Goal: Information Seeking & Learning: Understand process/instructions

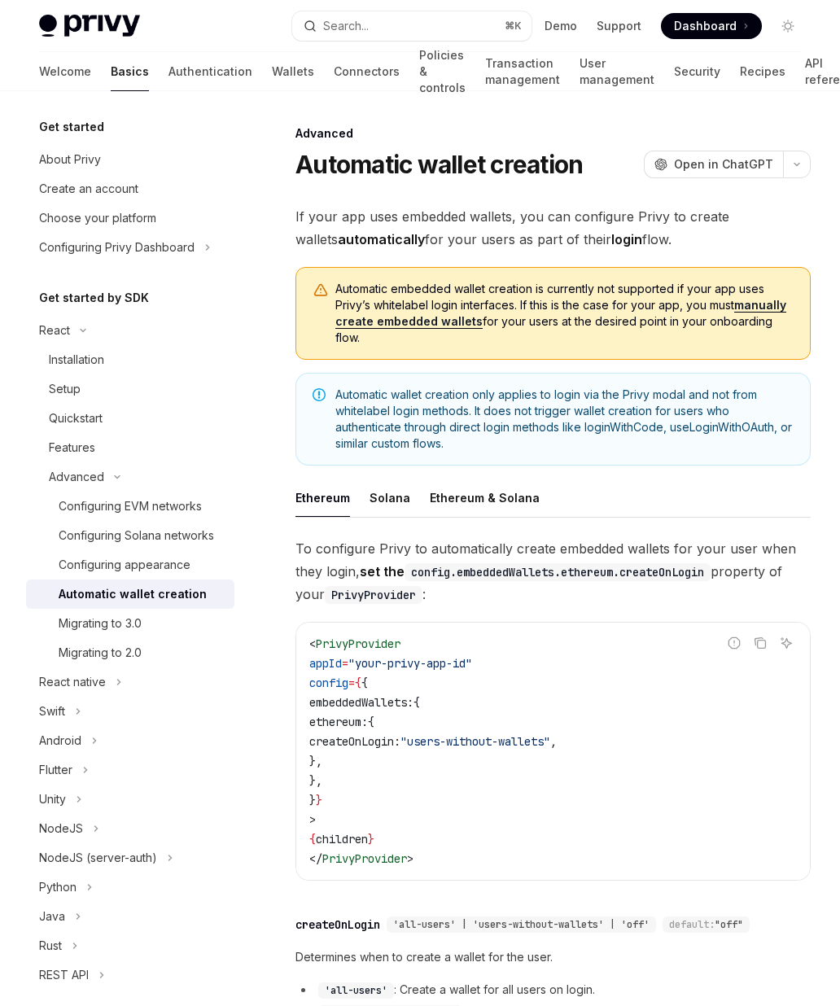
scroll to position [300, 0]
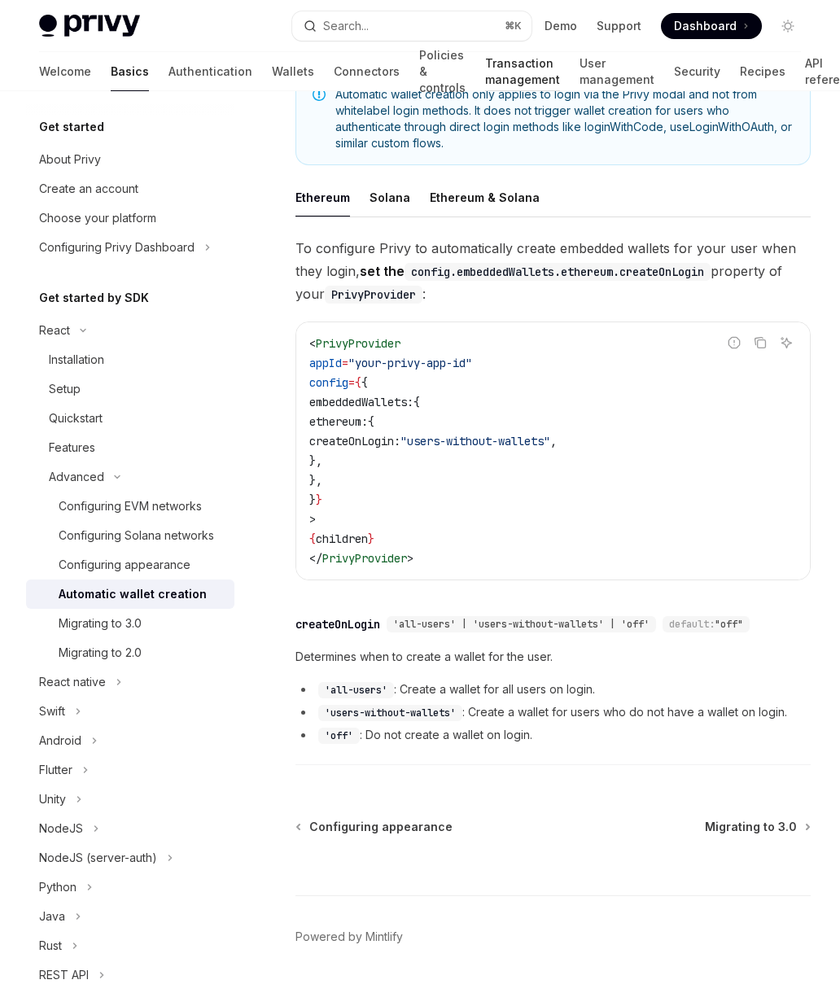
click at [485, 57] on link "Transaction management" at bounding box center [522, 71] width 75 height 39
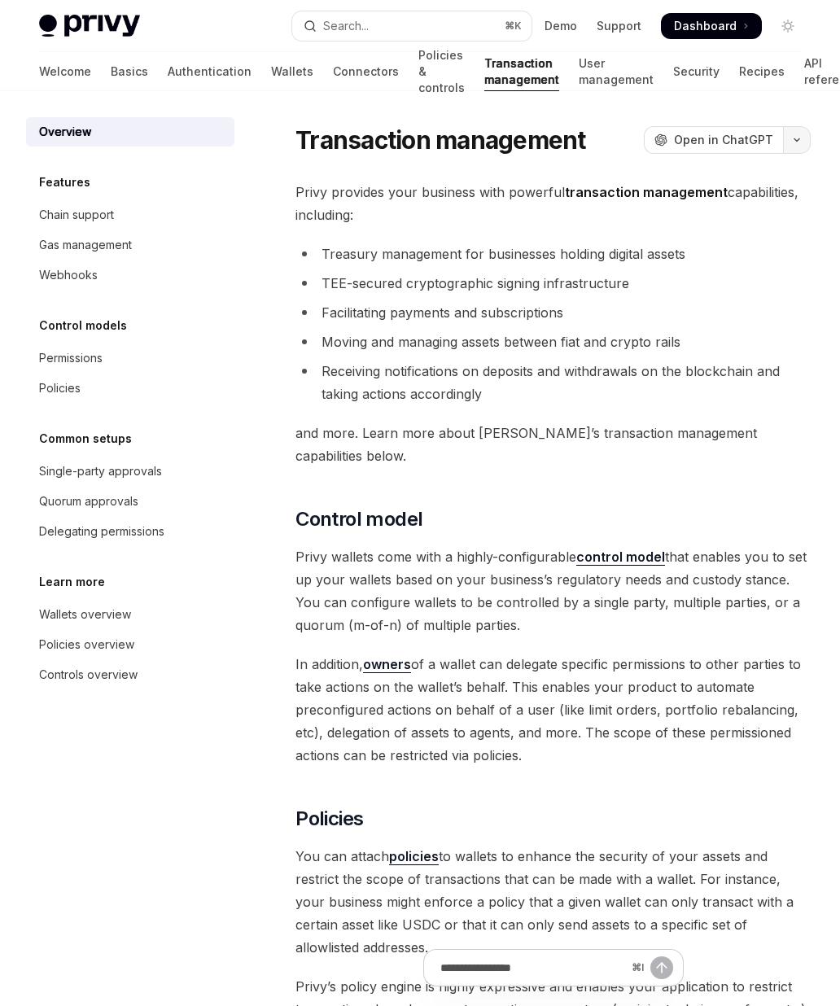
type textarea "*"
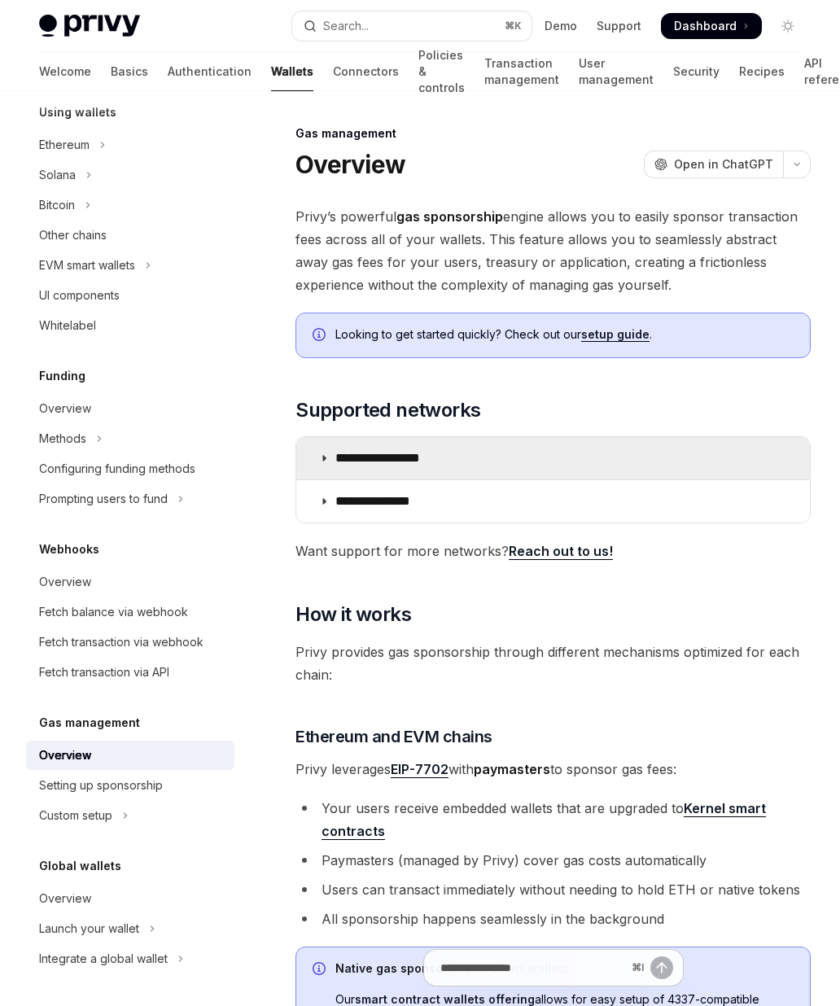
click at [419, 470] on summary "**********" at bounding box center [552, 458] width 513 height 42
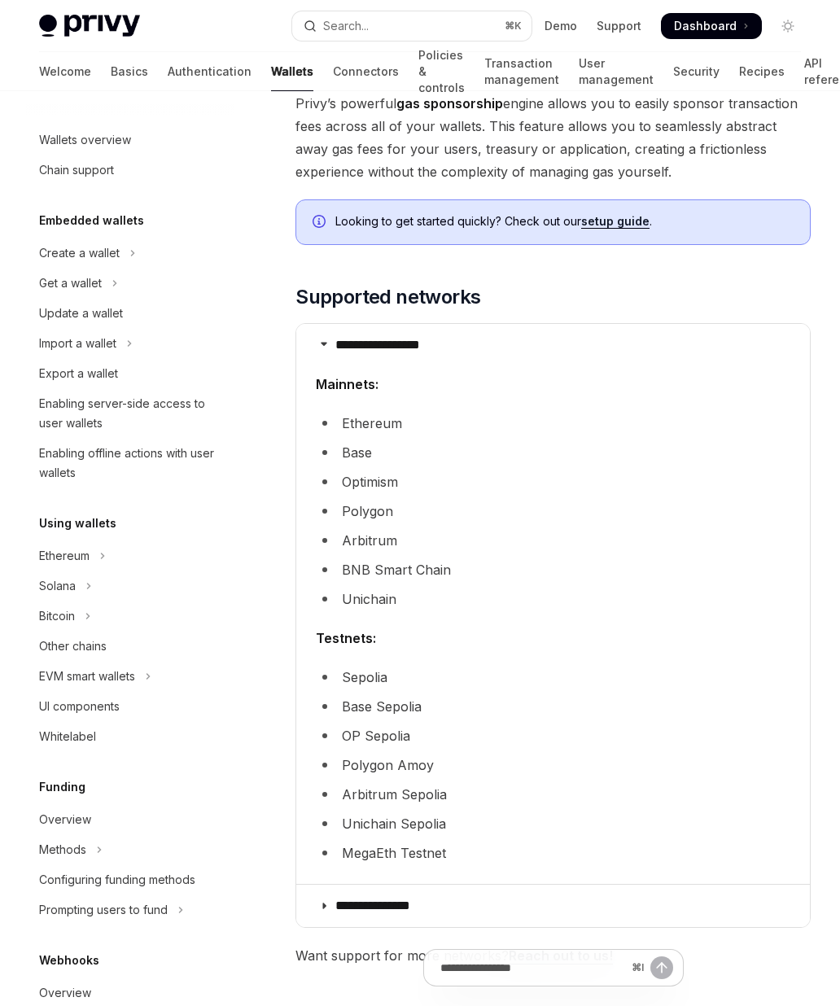
scroll to position [118, 0]
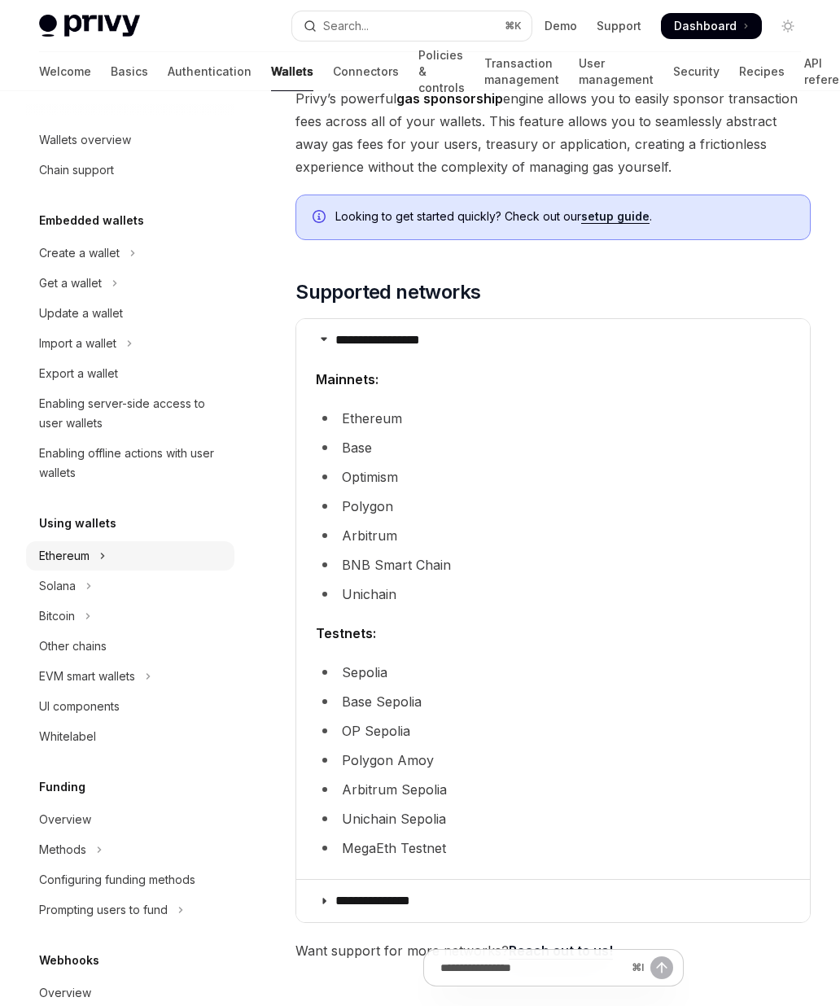
click at [93, 561] on button "Ethereum" at bounding box center [130, 555] width 208 height 29
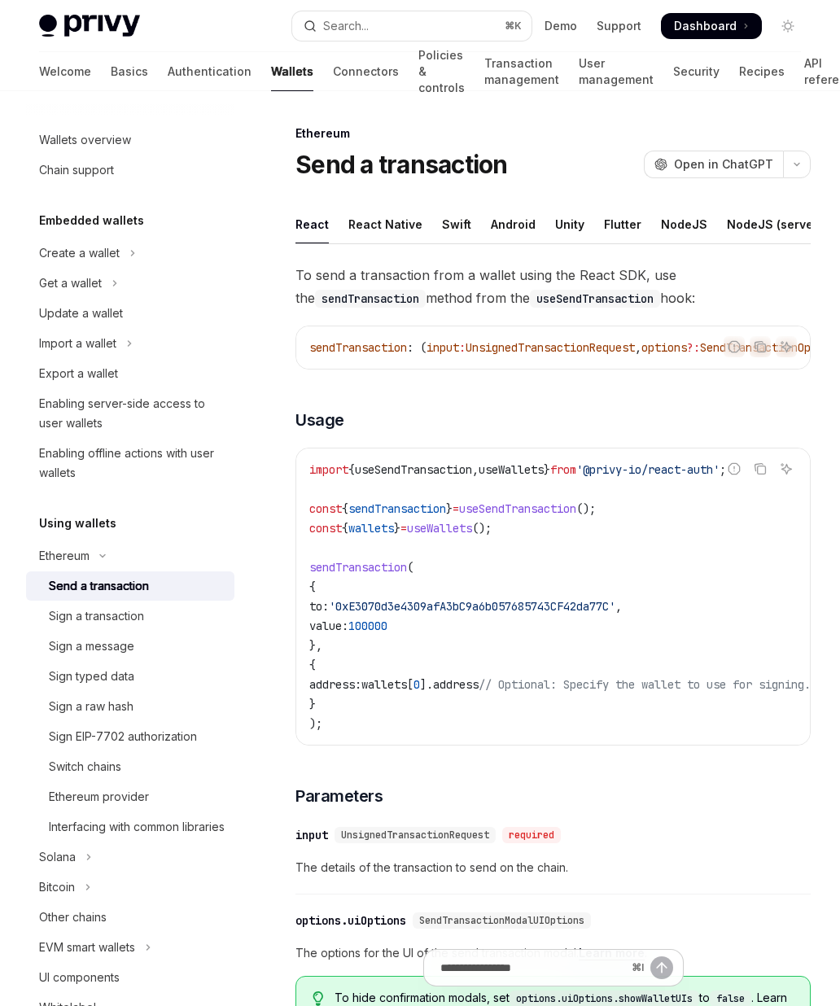
click at [117, 592] on div "Send a transaction" at bounding box center [99, 586] width 100 height 20
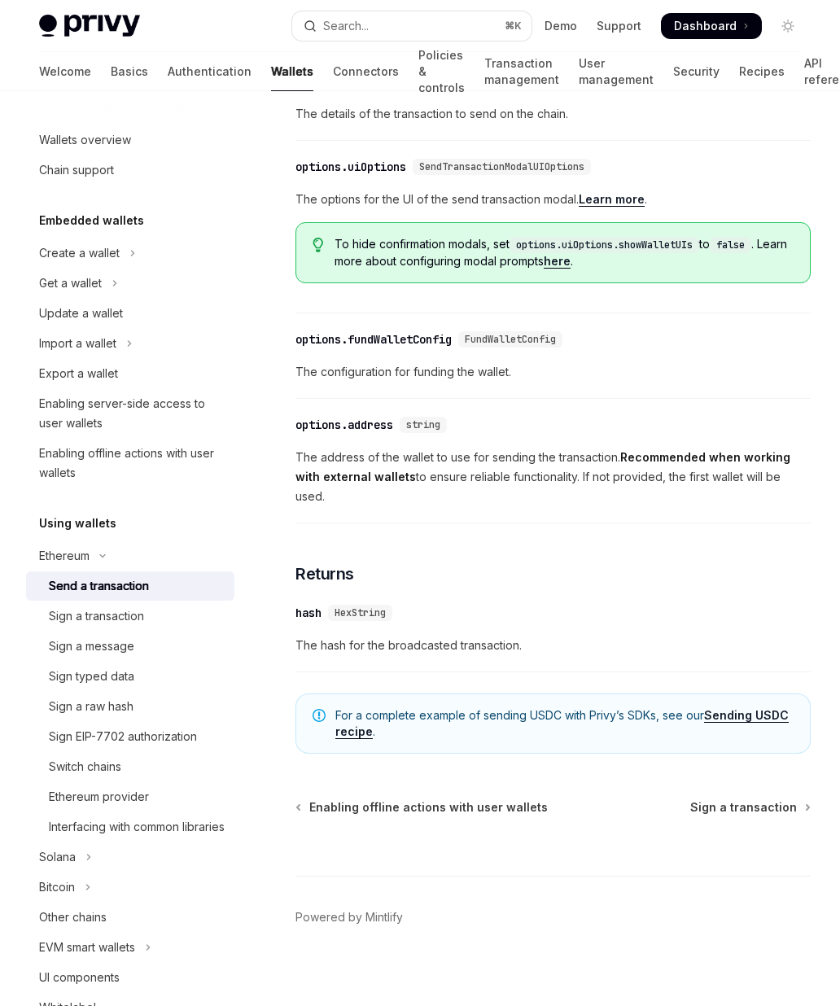
scroll to position [754, 0]
type textarea "*"
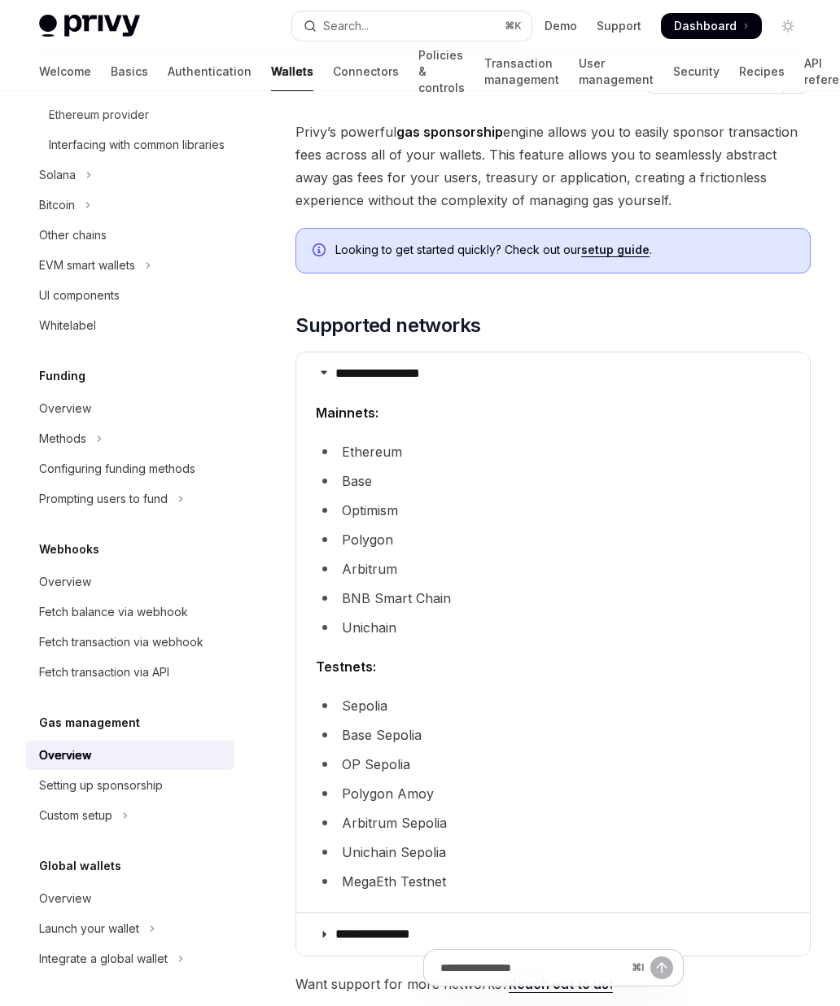
scroll to position [91, 0]
